Goal: Use online tool/utility: Utilize a website feature to perform a specific function

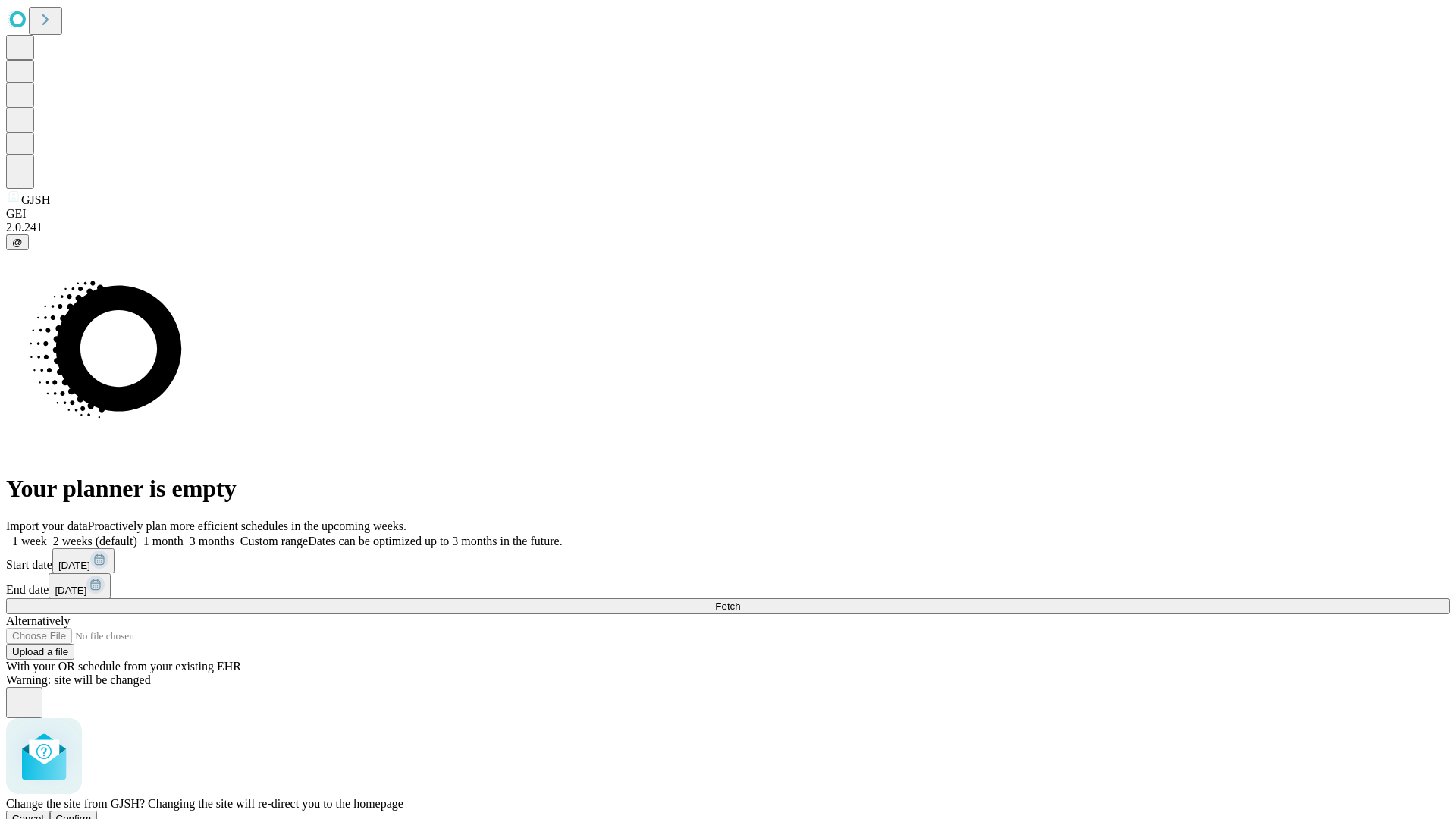
click at [92, 813] on span "Confirm" at bounding box center [74, 818] width 36 height 12
click at [183, 535] on label "1 month" at bounding box center [160, 541] width 46 height 13
click at [740, 601] on span "Fetch" at bounding box center [728, 606] width 25 height 12
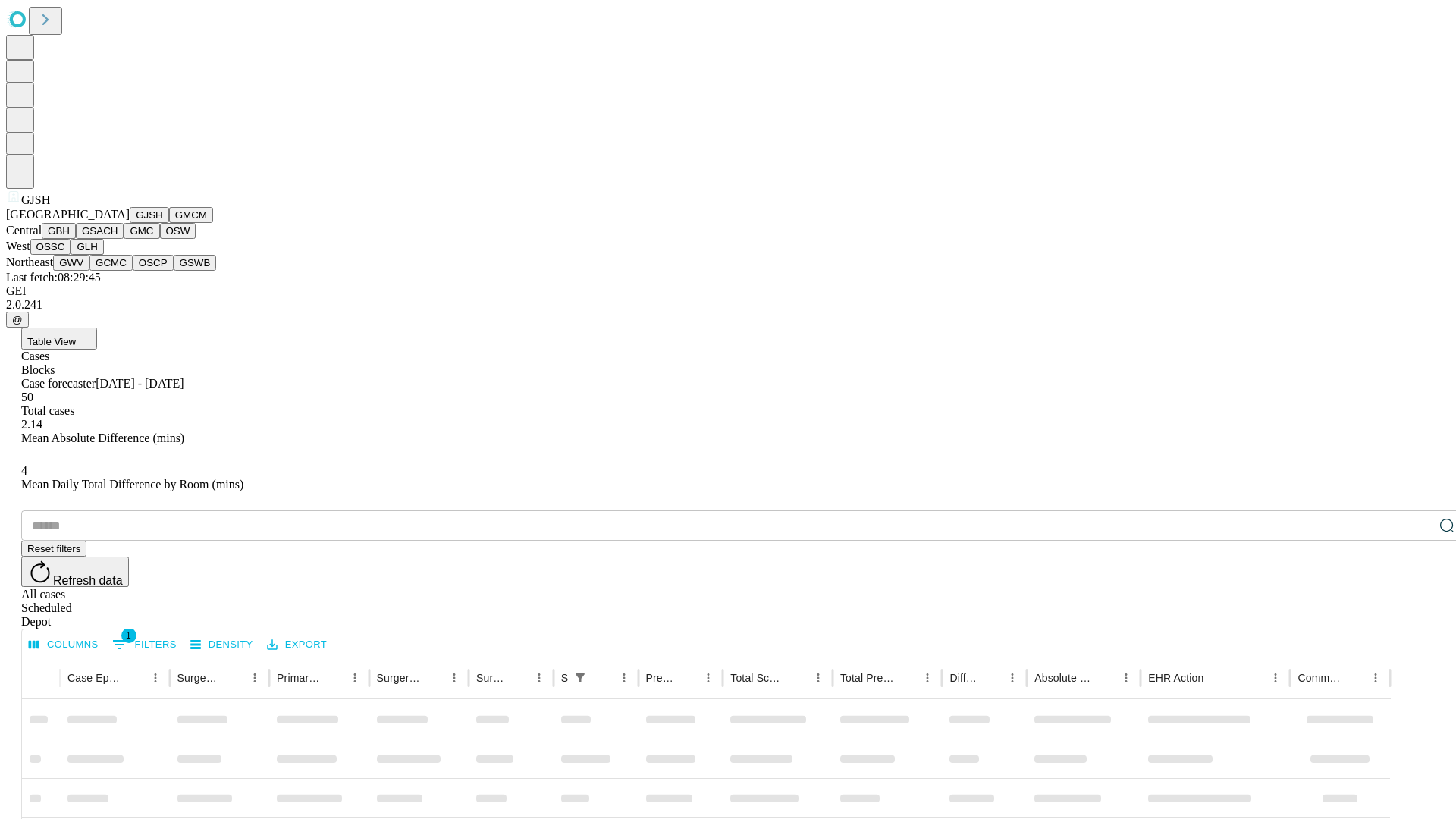
click at [169, 223] on button "GMCM" at bounding box center [191, 215] width 44 height 16
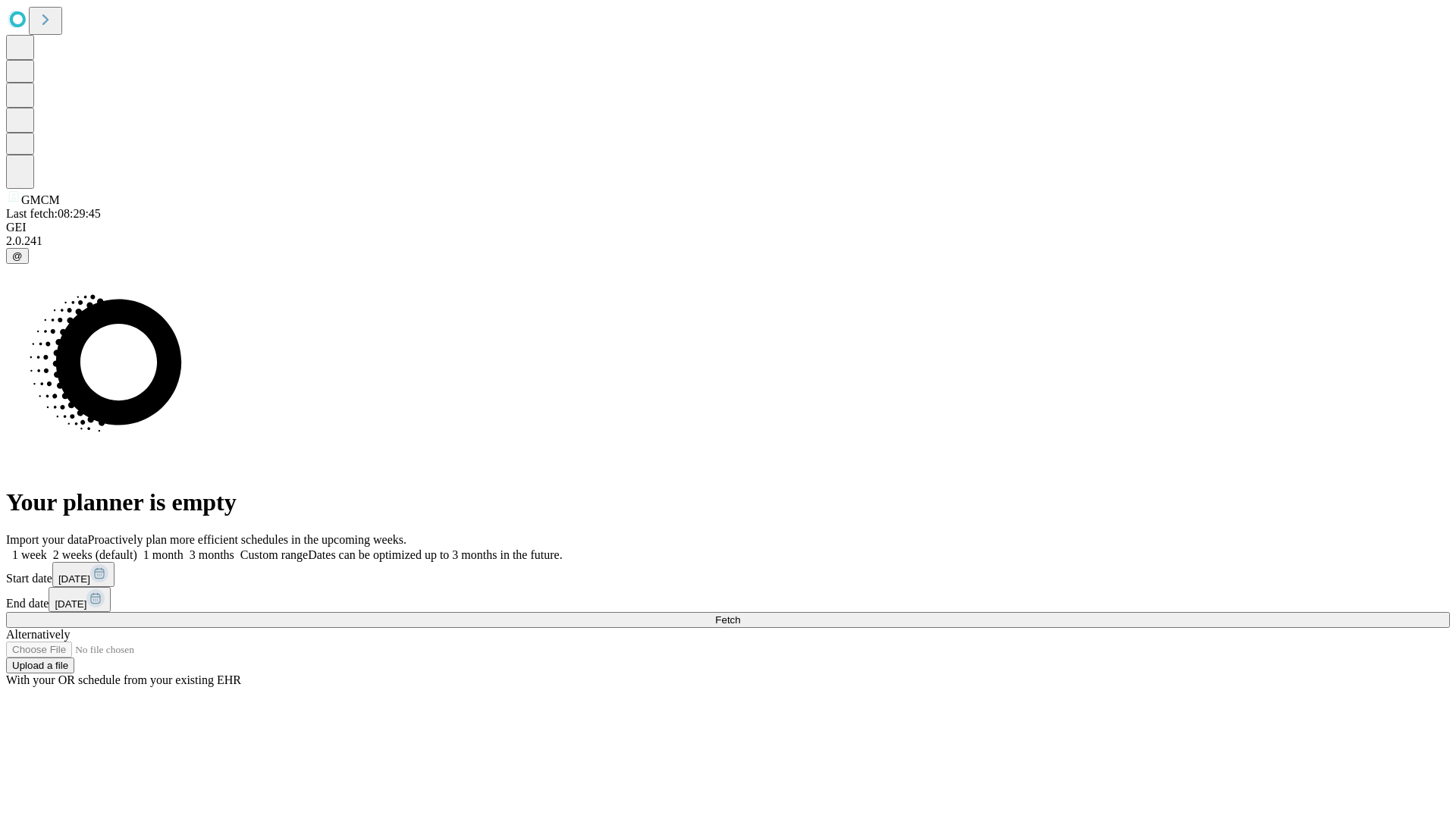
click at [183, 548] on label "1 month" at bounding box center [160, 554] width 46 height 13
click at [740, 614] on span "Fetch" at bounding box center [728, 619] width 25 height 12
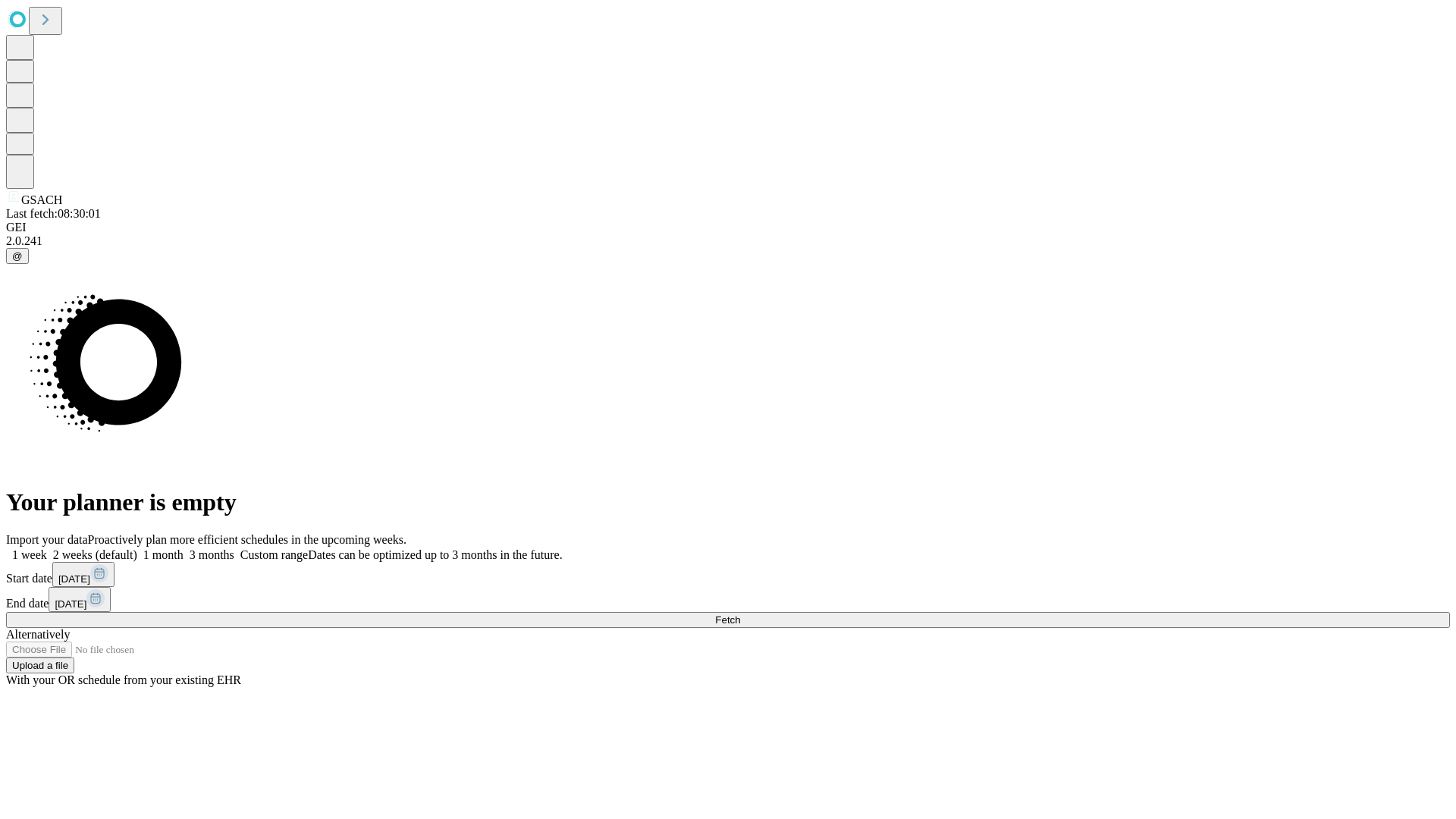
click at [183, 548] on label "1 month" at bounding box center [160, 554] width 46 height 13
click at [740, 614] on span "Fetch" at bounding box center [728, 619] width 25 height 12
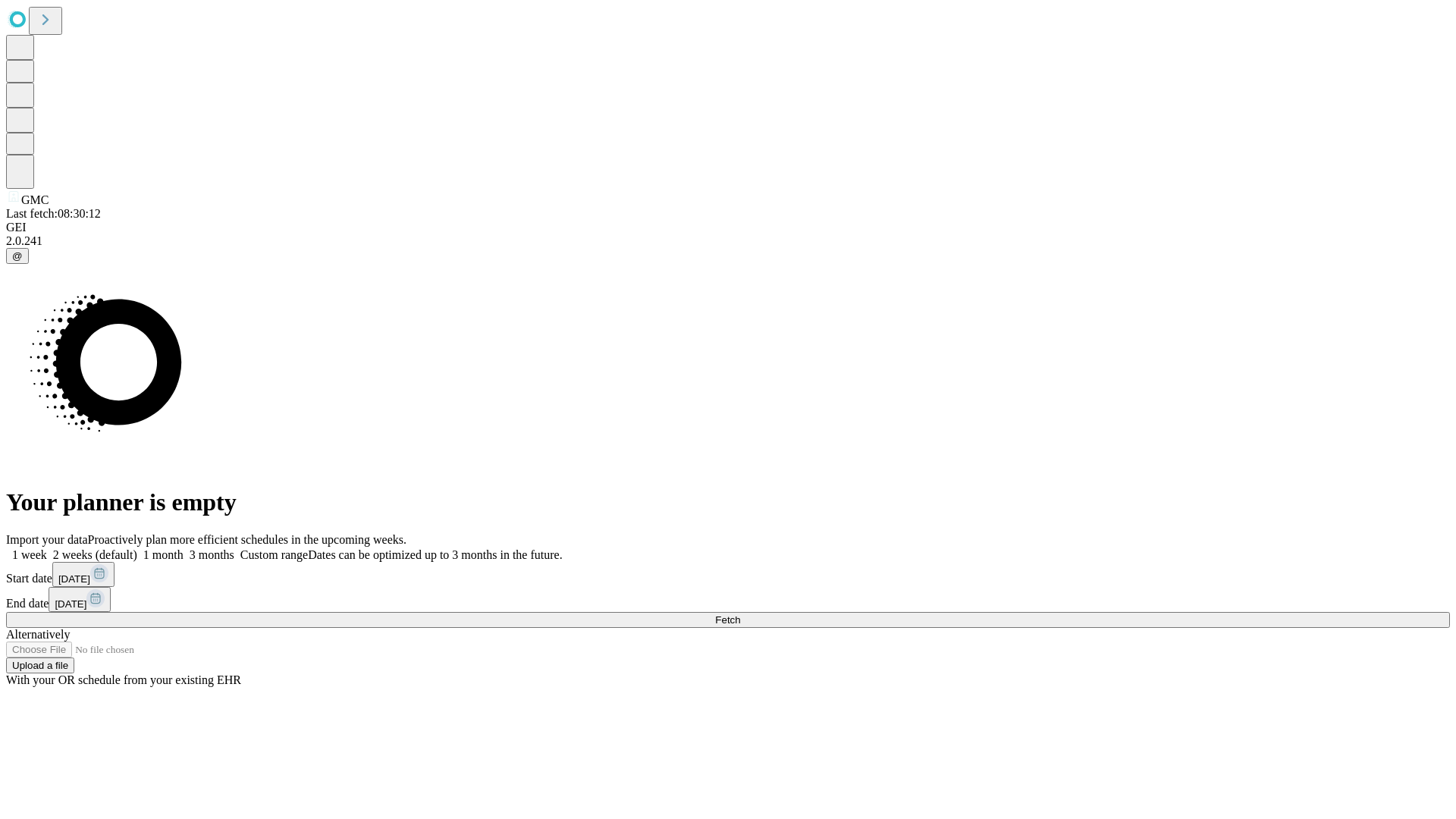
click at [183, 548] on label "1 month" at bounding box center [160, 554] width 46 height 13
click at [740, 614] on span "Fetch" at bounding box center [728, 619] width 25 height 12
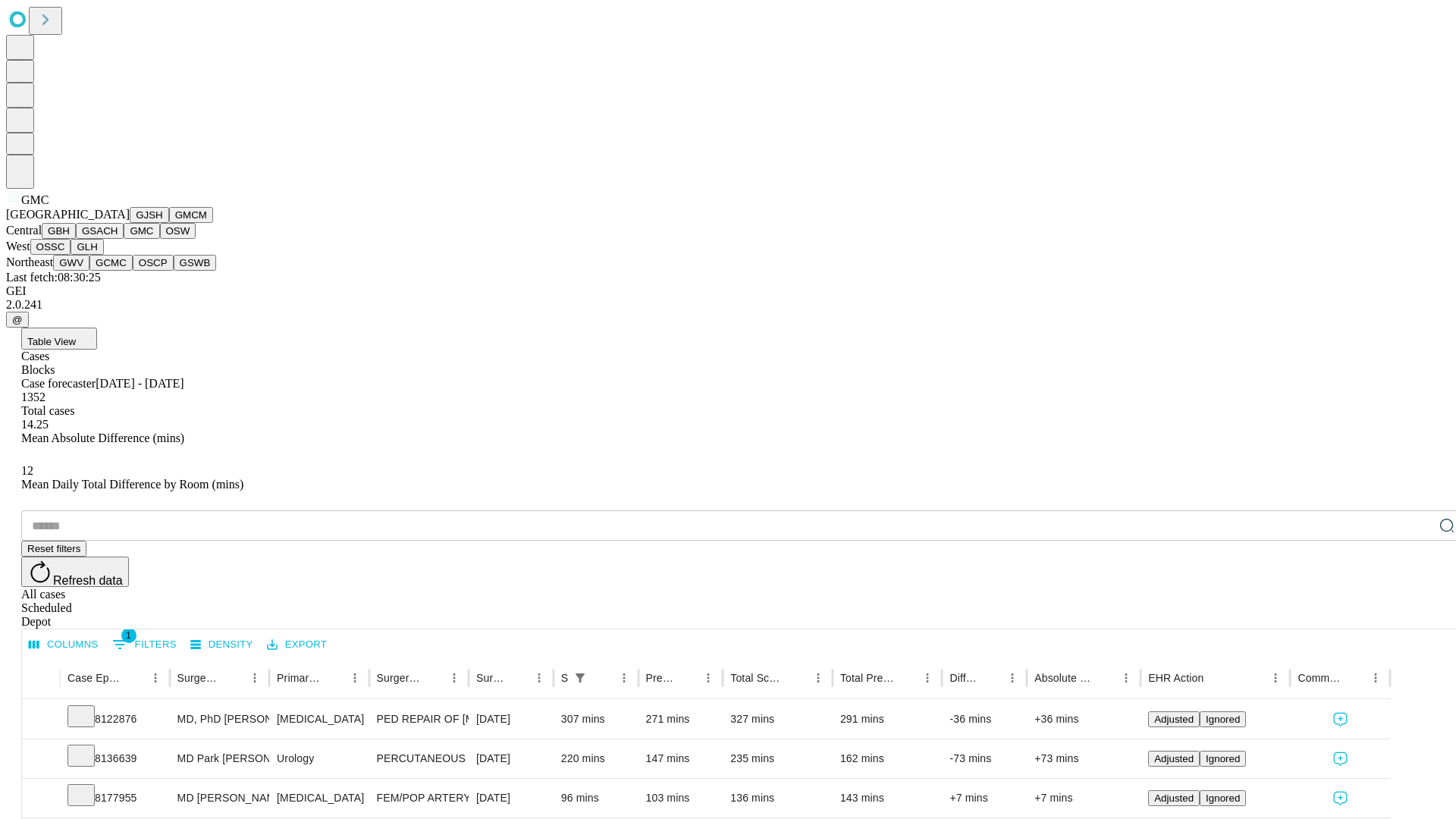
click at [160, 239] on button "OSW" at bounding box center [178, 231] width 36 height 16
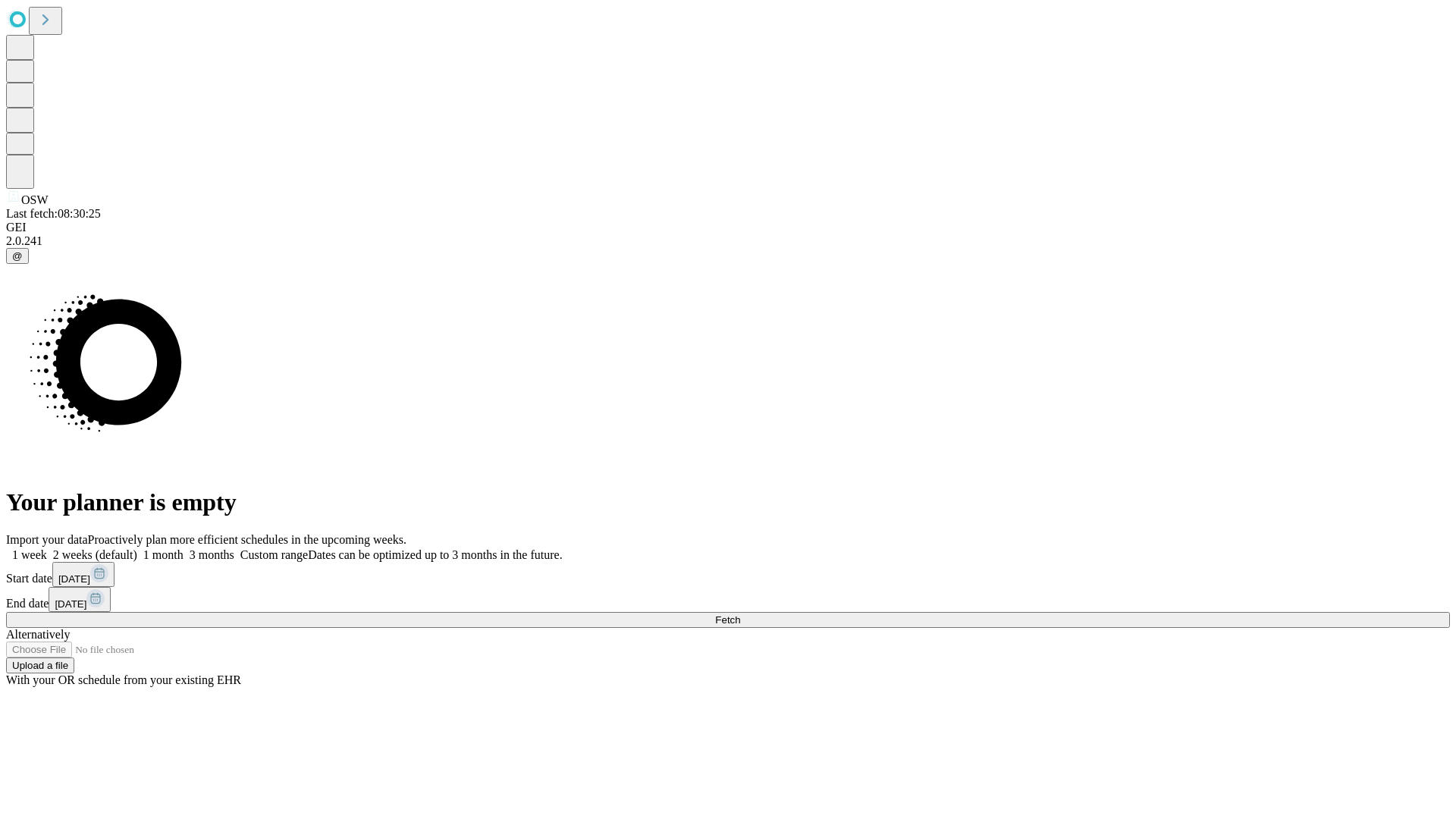
click at [183, 548] on label "1 month" at bounding box center [160, 554] width 46 height 13
click at [740, 614] on span "Fetch" at bounding box center [728, 619] width 25 height 12
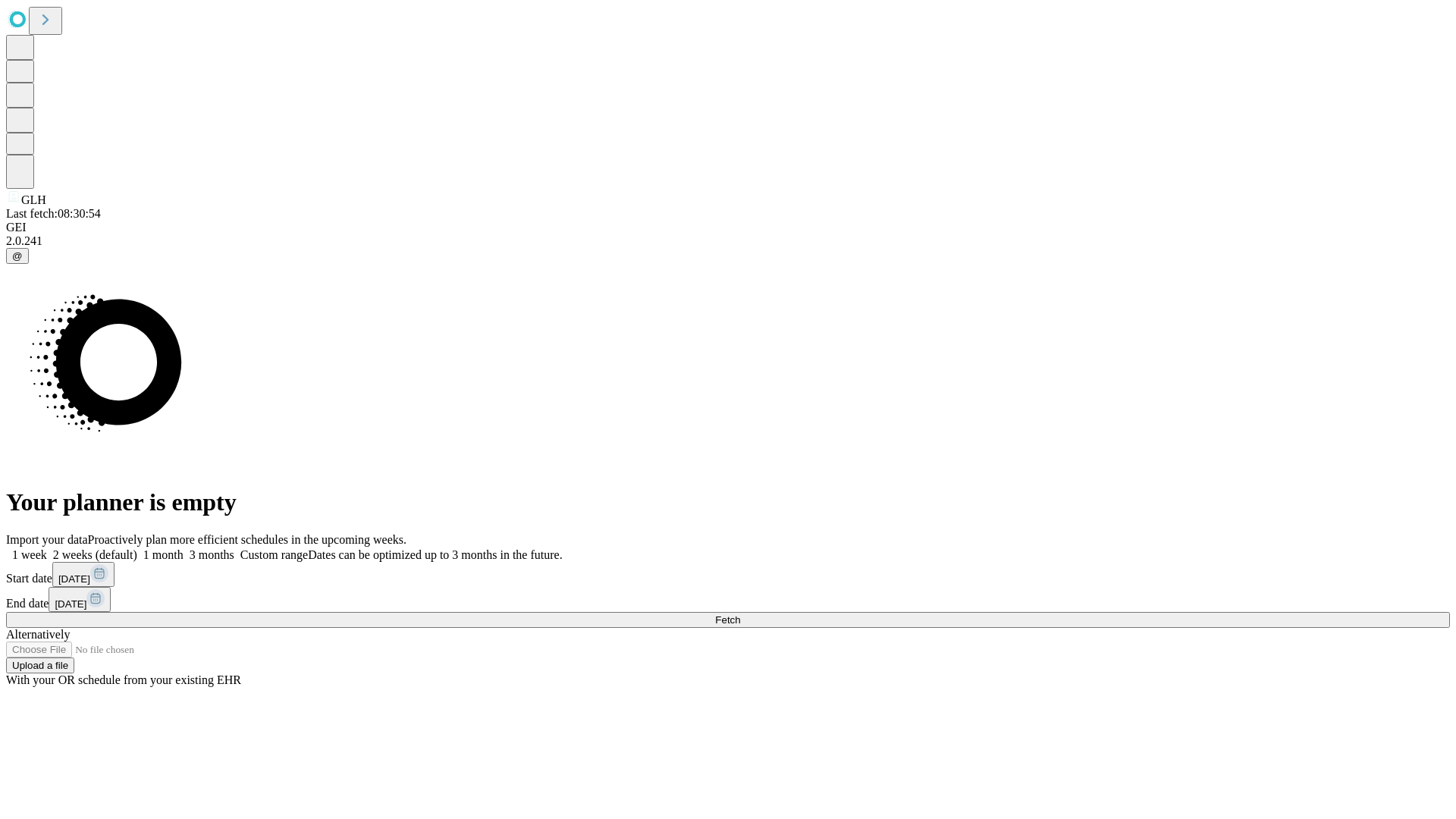
click at [183, 548] on label "1 month" at bounding box center [160, 554] width 46 height 13
click at [740, 614] on span "Fetch" at bounding box center [728, 619] width 25 height 12
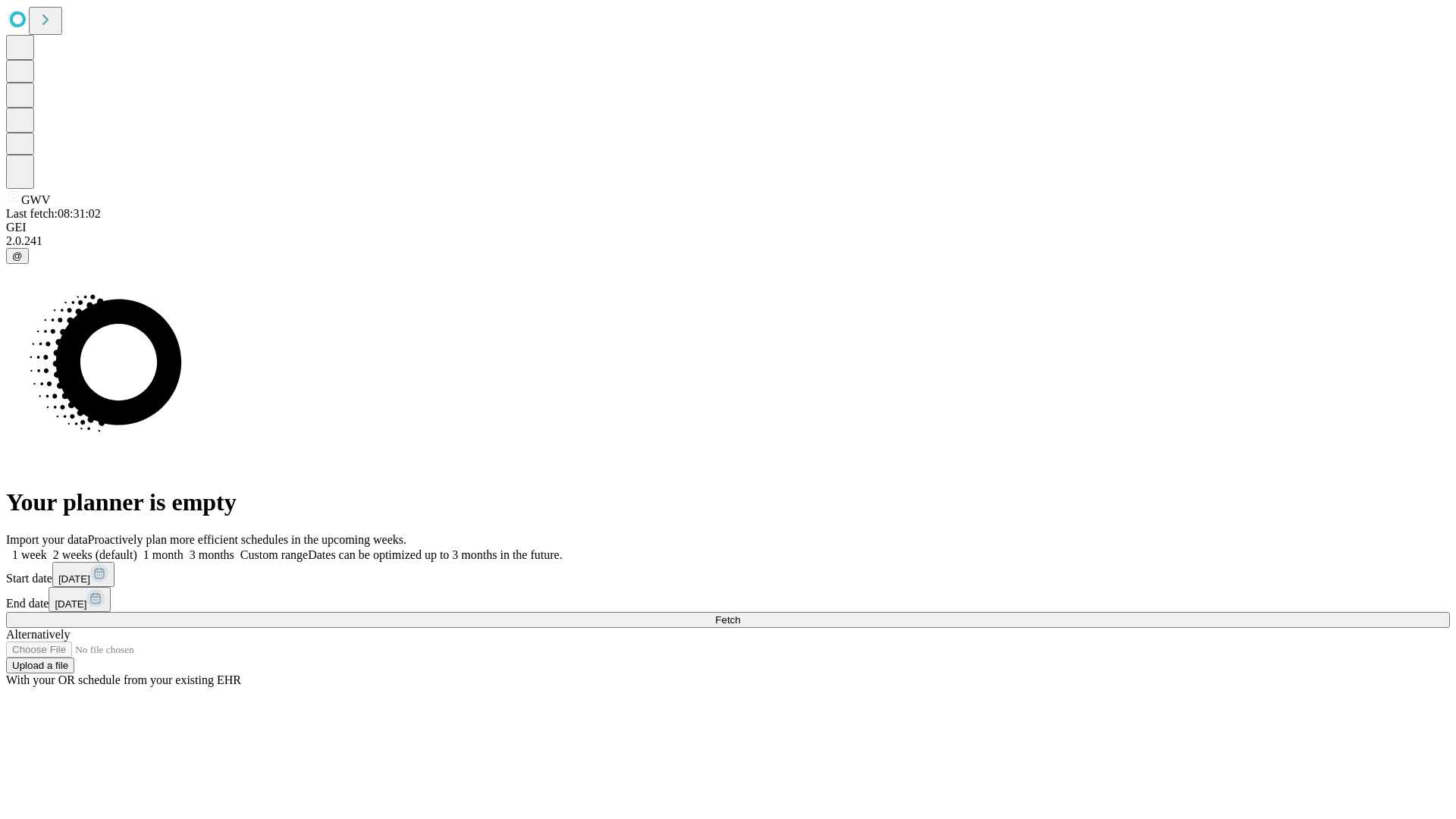
click at [740, 614] on span "Fetch" at bounding box center [728, 619] width 25 height 12
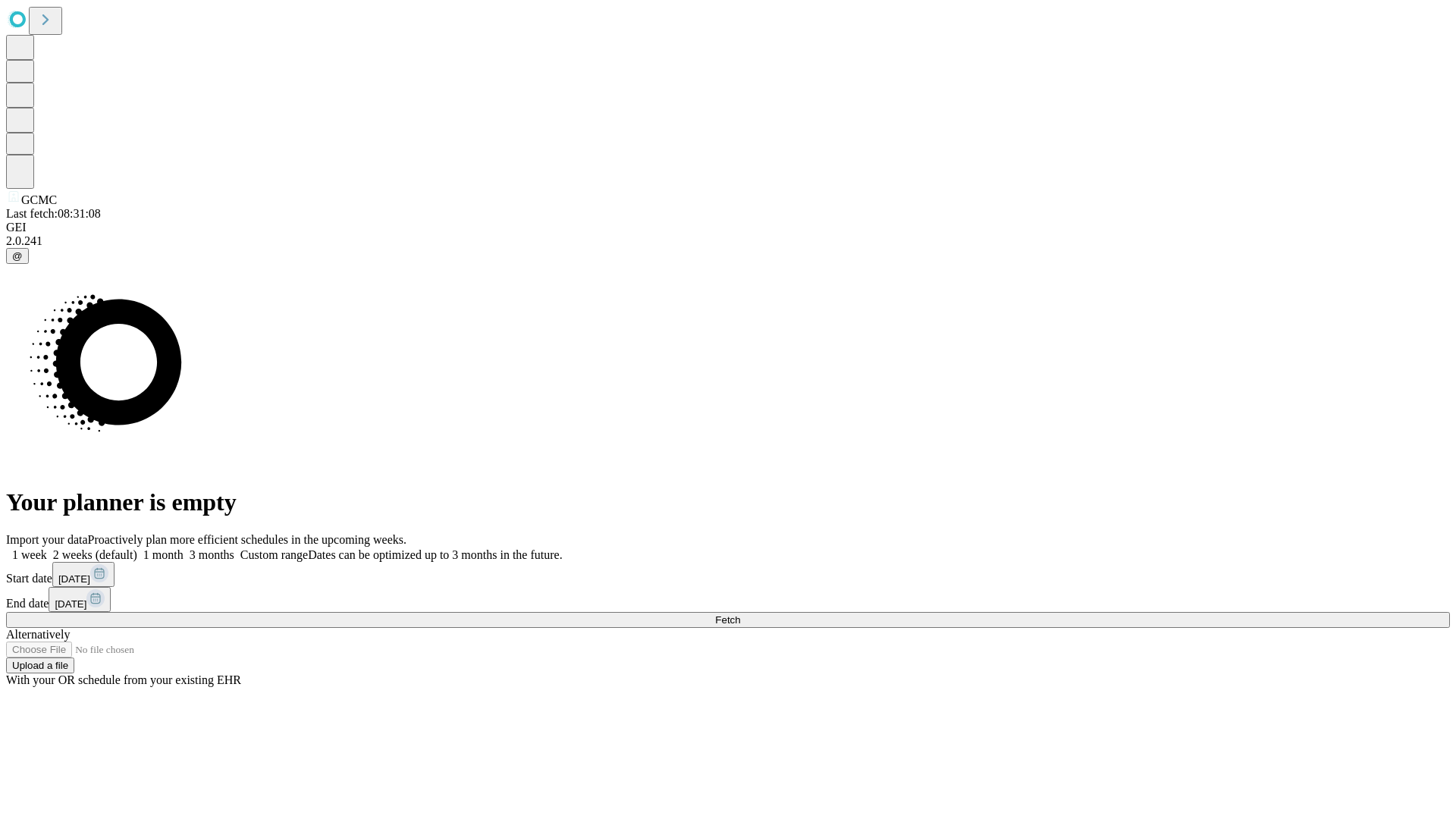
click at [183, 548] on label "1 month" at bounding box center [160, 554] width 46 height 13
click at [740, 614] on span "Fetch" at bounding box center [728, 619] width 25 height 12
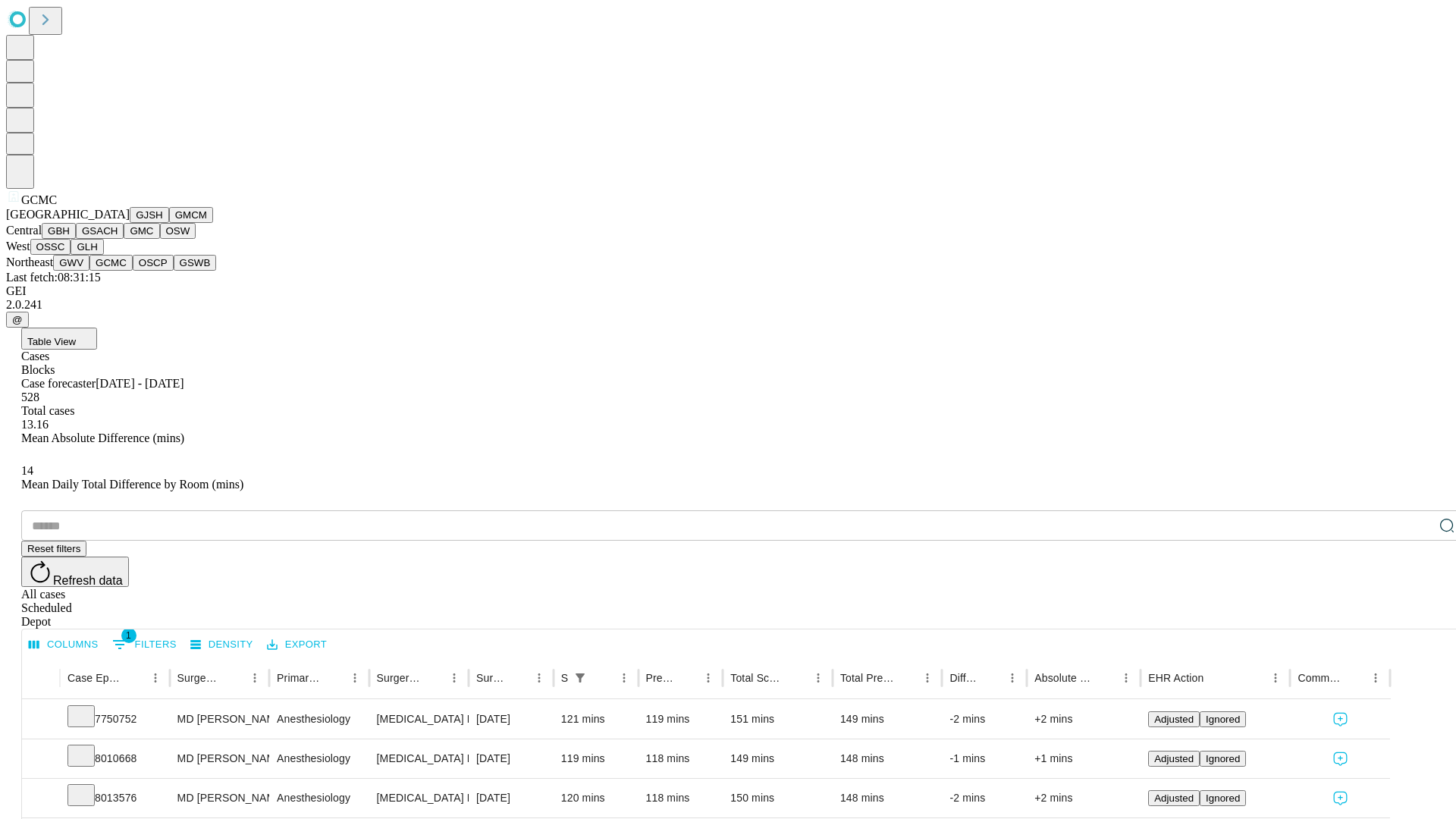
click at [132, 271] on button "OSCP" at bounding box center [153, 262] width 41 height 16
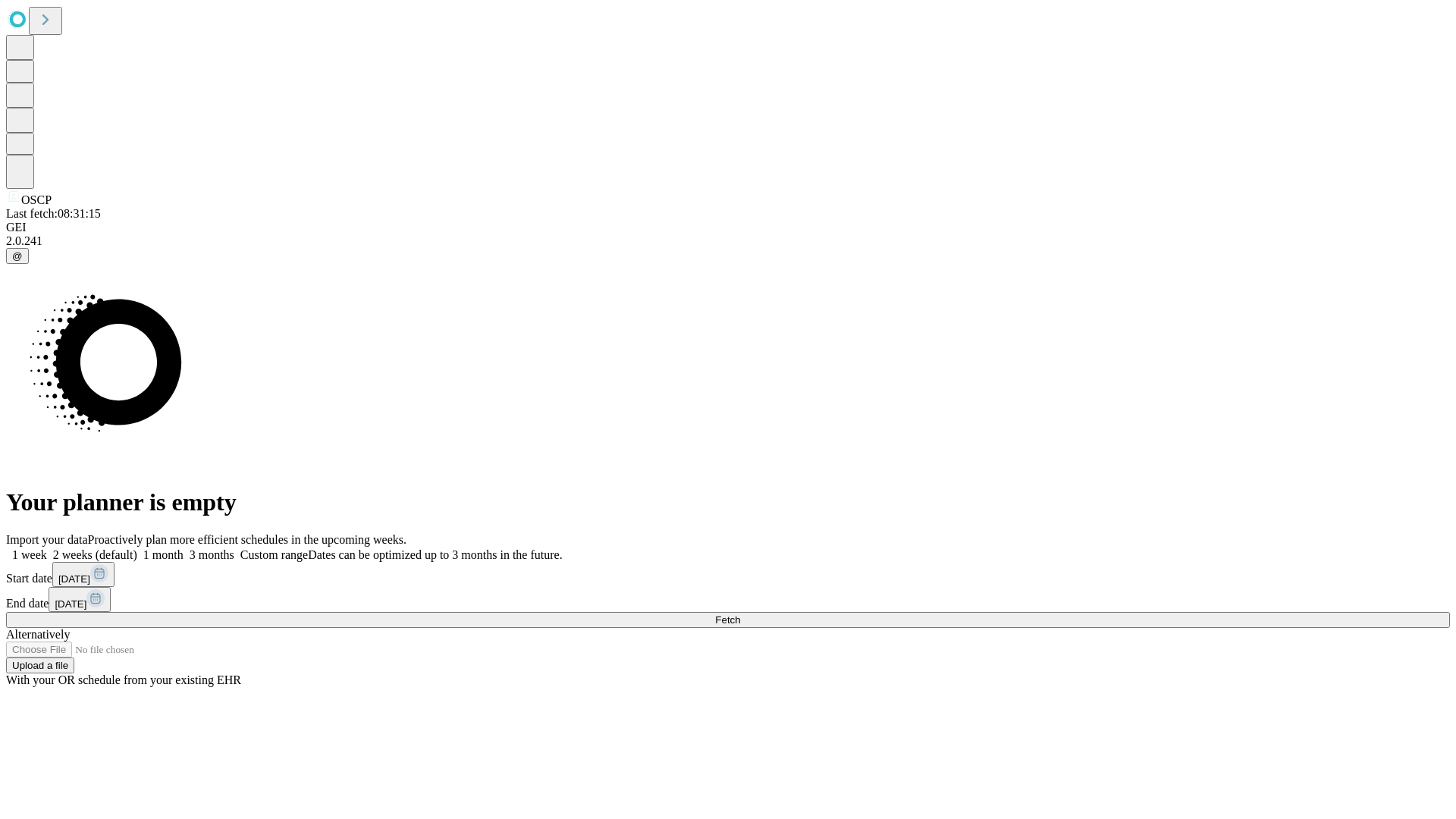
click at [183, 548] on label "1 month" at bounding box center [160, 554] width 46 height 13
click at [740, 614] on span "Fetch" at bounding box center [728, 619] width 25 height 12
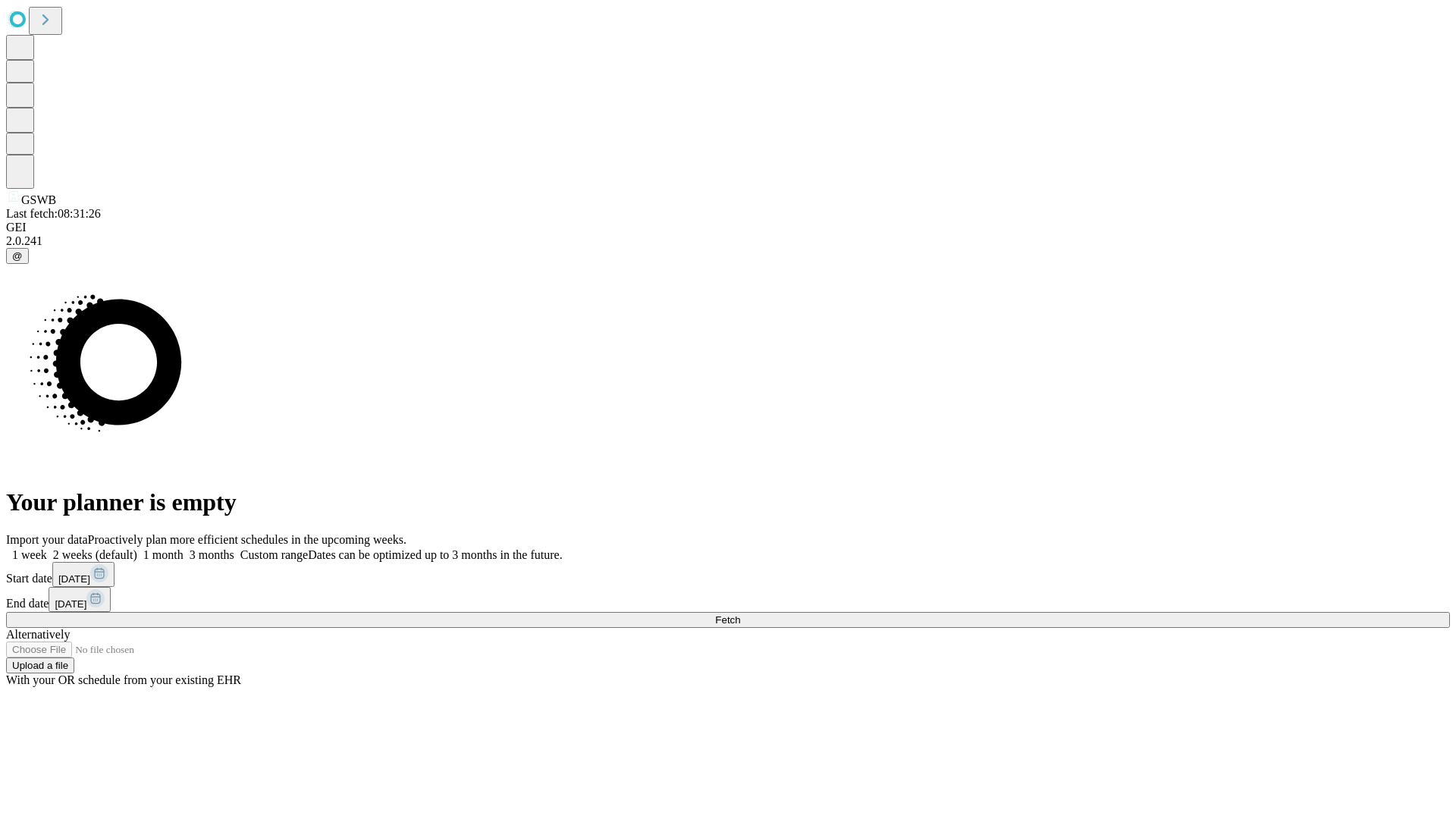
click at [183, 548] on label "1 month" at bounding box center [160, 554] width 46 height 13
click at [740, 614] on span "Fetch" at bounding box center [728, 619] width 25 height 12
